Goal: Information Seeking & Learning: Learn about a topic

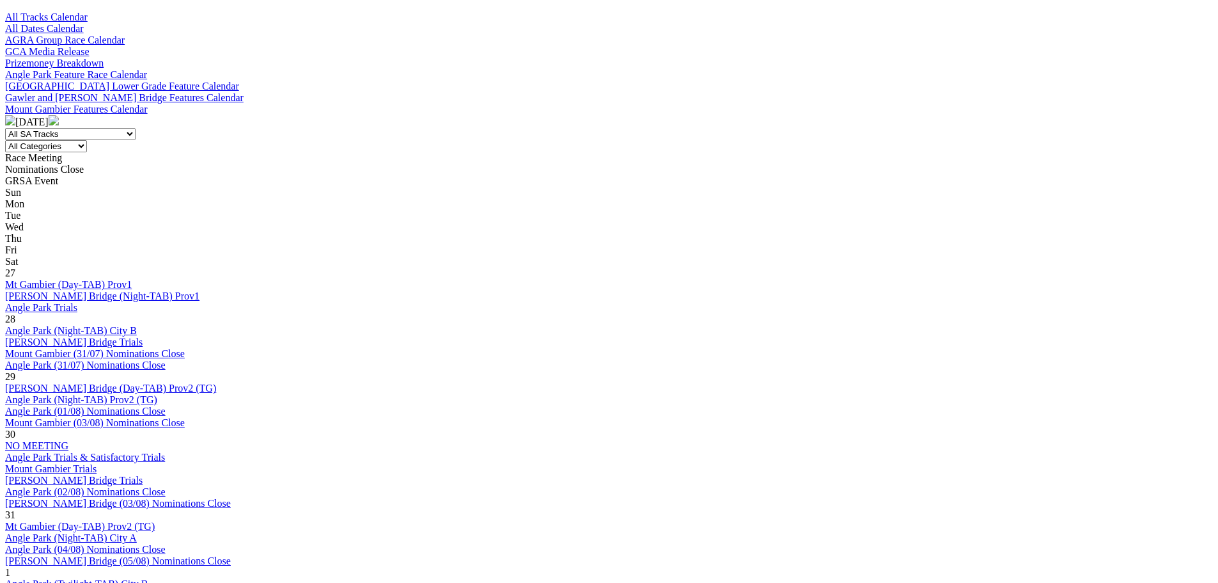
scroll to position [421, 0]
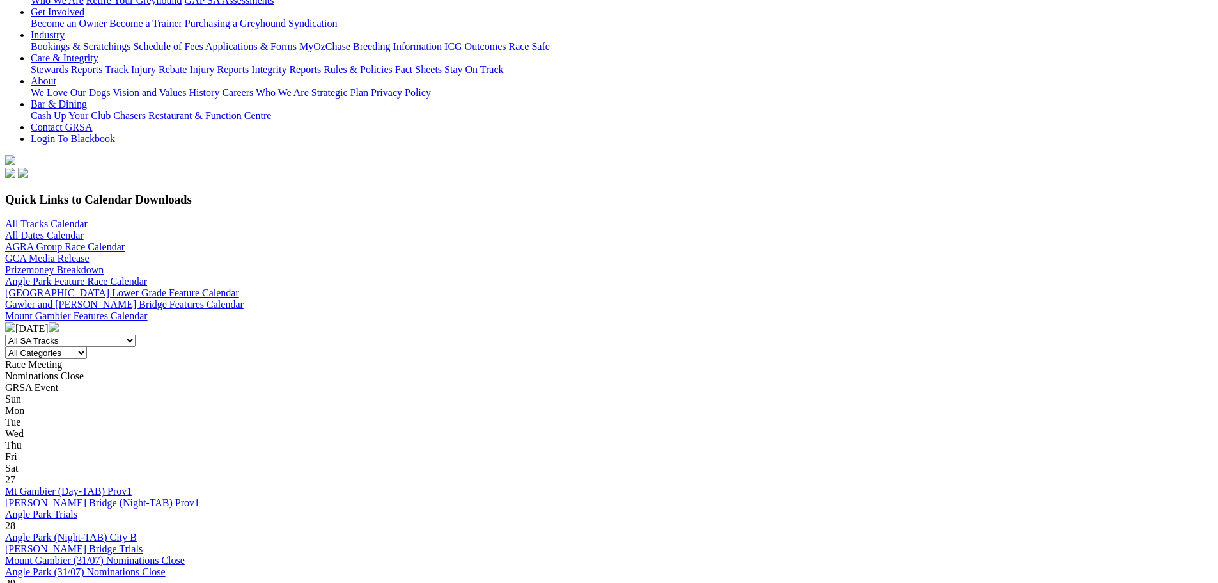
scroll to position [175, 0]
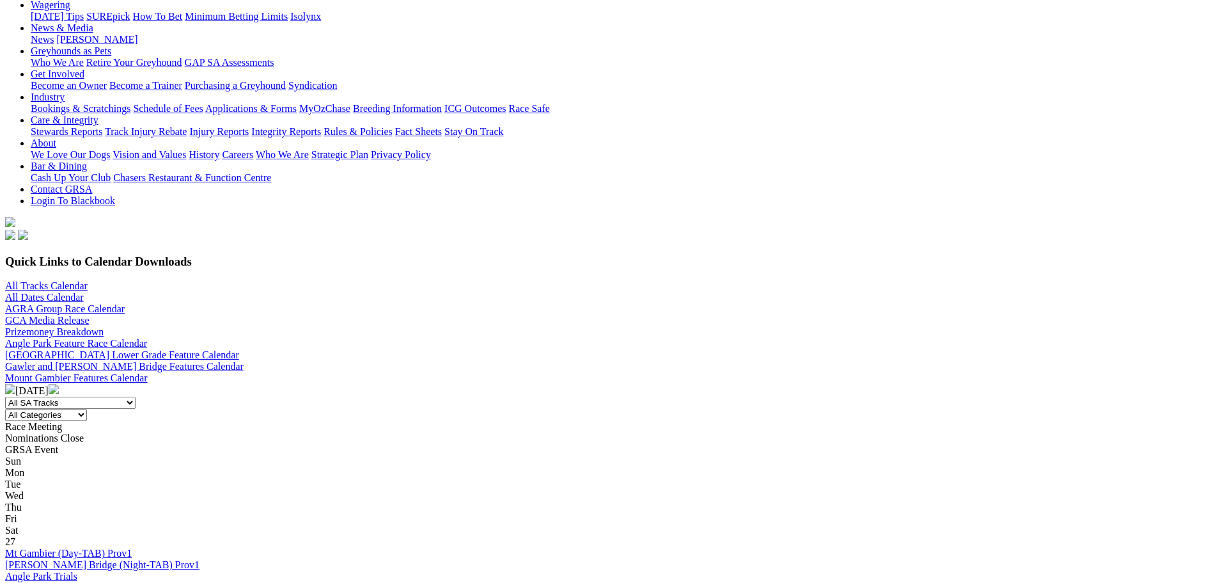
click at [59, 384] on img at bounding box center [54, 389] width 10 height 10
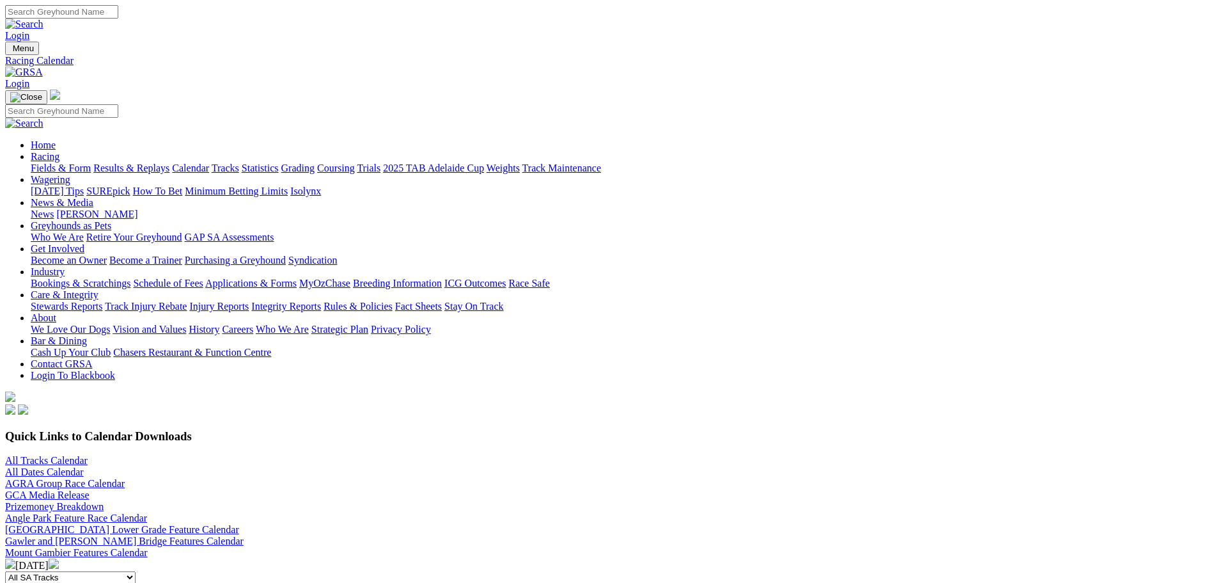
click at [59, 558] on img at bounding box center [54, 563] width 10 height 10
click at [552, 558] on div "[DATE]" at bounding box center [609, 564] width 1208 height 13
click at [15, 558] on img at bounding box center [10, 563] width 10 height 10
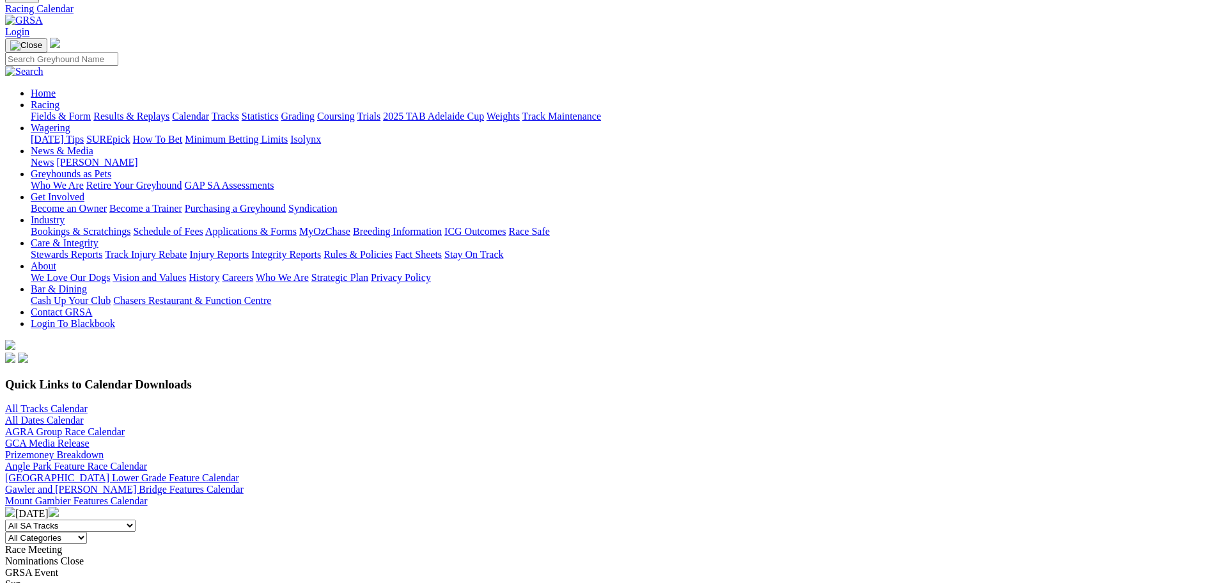
scroll to position [31, 0]
